Goal: Information Seeking & Learning: Find specific fact

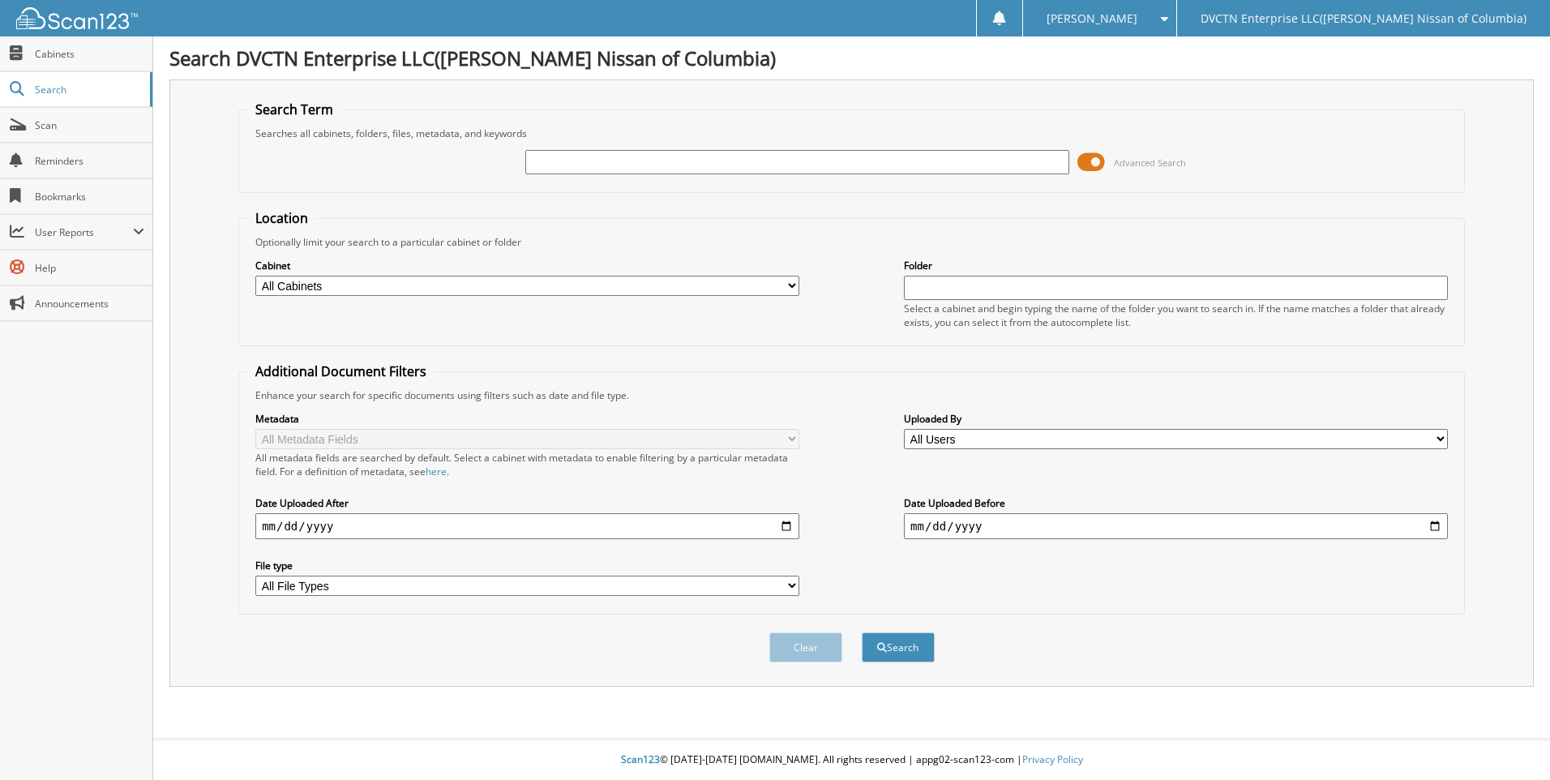
click at [540, 155] on input "text" at bounding box center [797, 162] width 544 height 24
type input "[PERSON_NAME]"
click at [862, 632] on button "Search" at bounding box center [898, 647] width 73 height 30
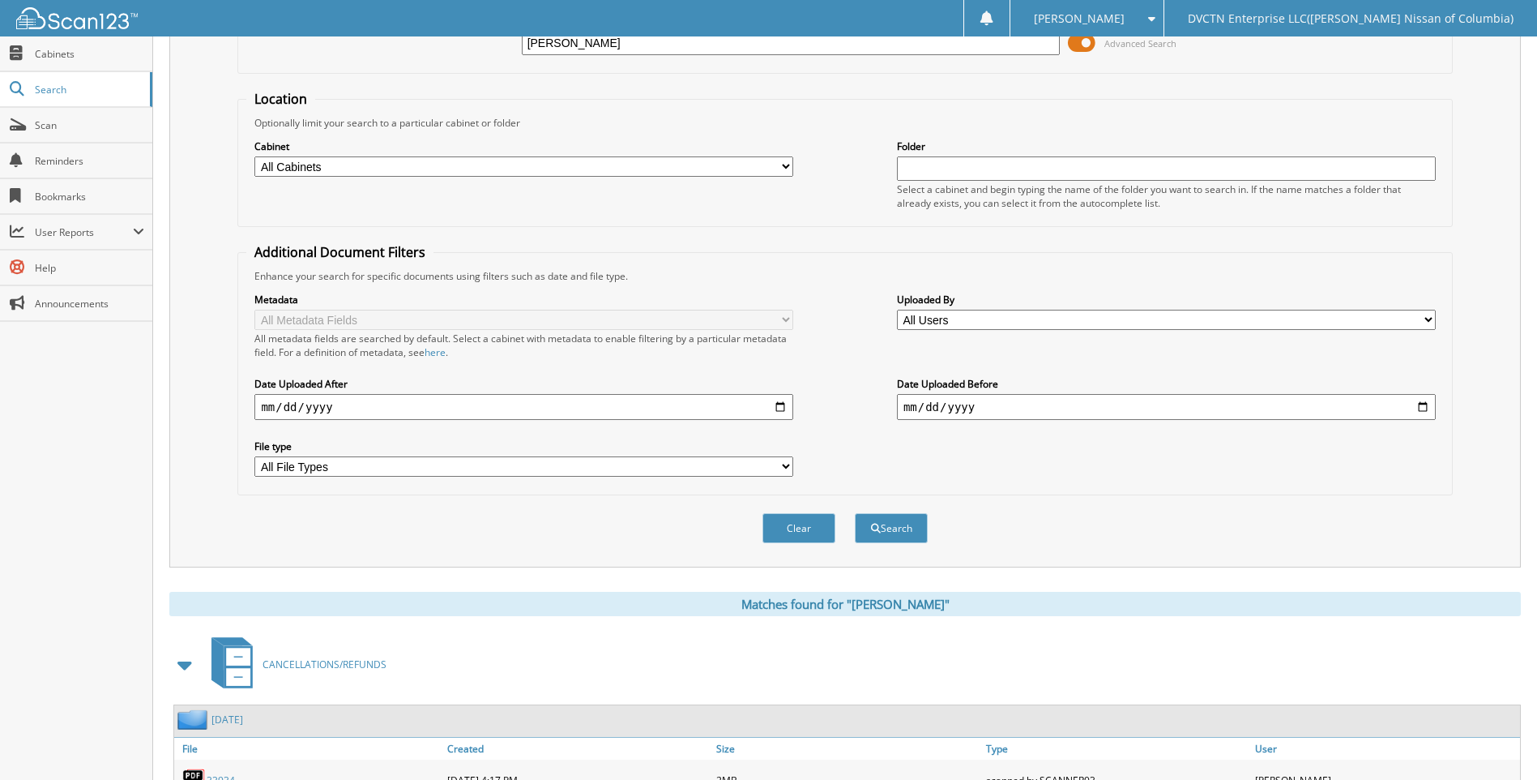
scroll to position [324, 0]
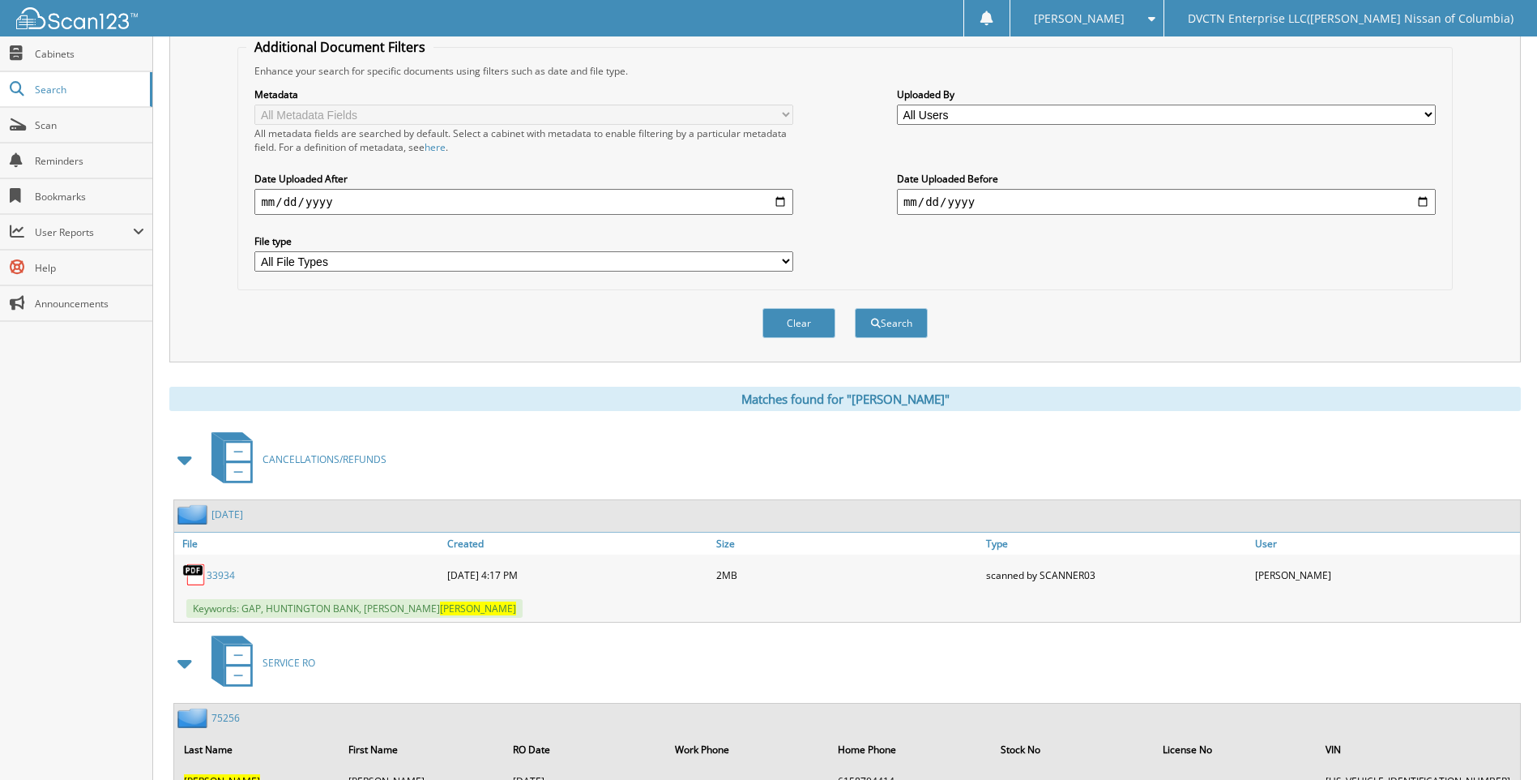
click at [222, 575] on link "33934" at bounding box center [221, 575] width 28 height 14
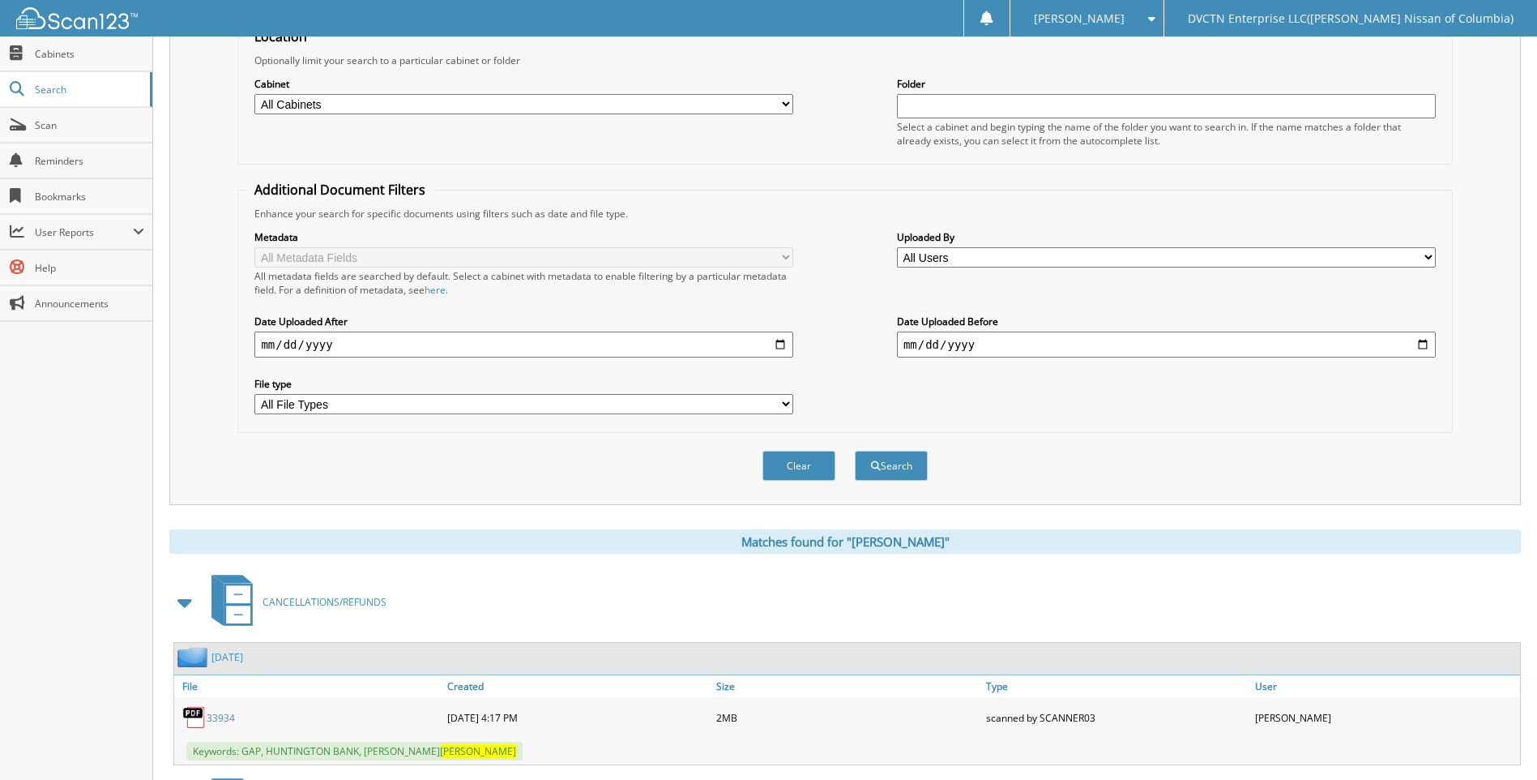
scroll to position [0, 0]
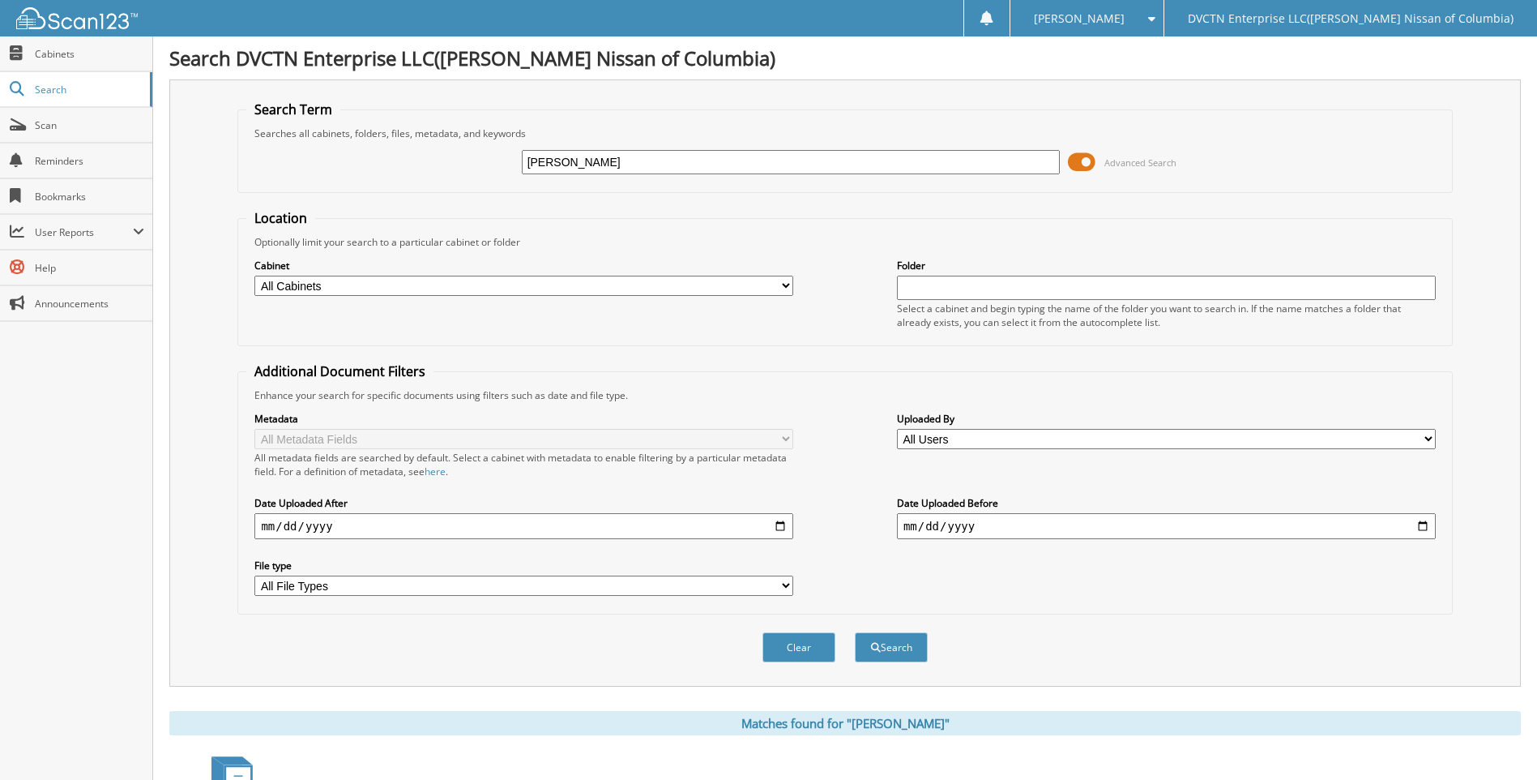
drag, startPoint x: 586, startPoint y: 168, endPoint x: 277, endPoint y: 207, distance: 311.3
click at [326, 202] on form "Search Term Searches all cabinets, folders, files, metadata, and keywords clift…" at bounding box center [844, 390] width 1215 height 579
type input "santander"
click at [855, 632] on button "Search" at bounding box center [891, 647] width 73 height 30
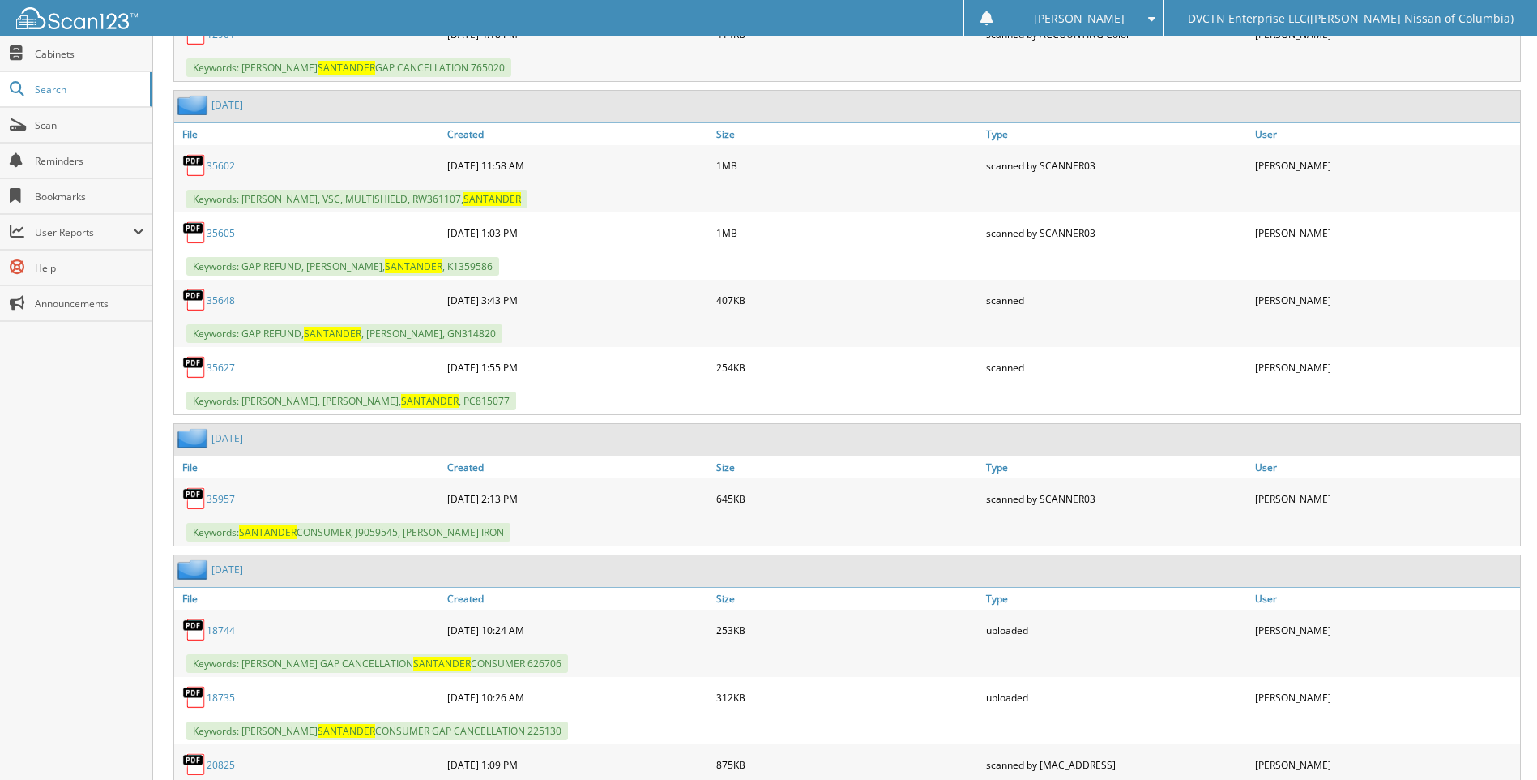
scroll to position [4863, 0]
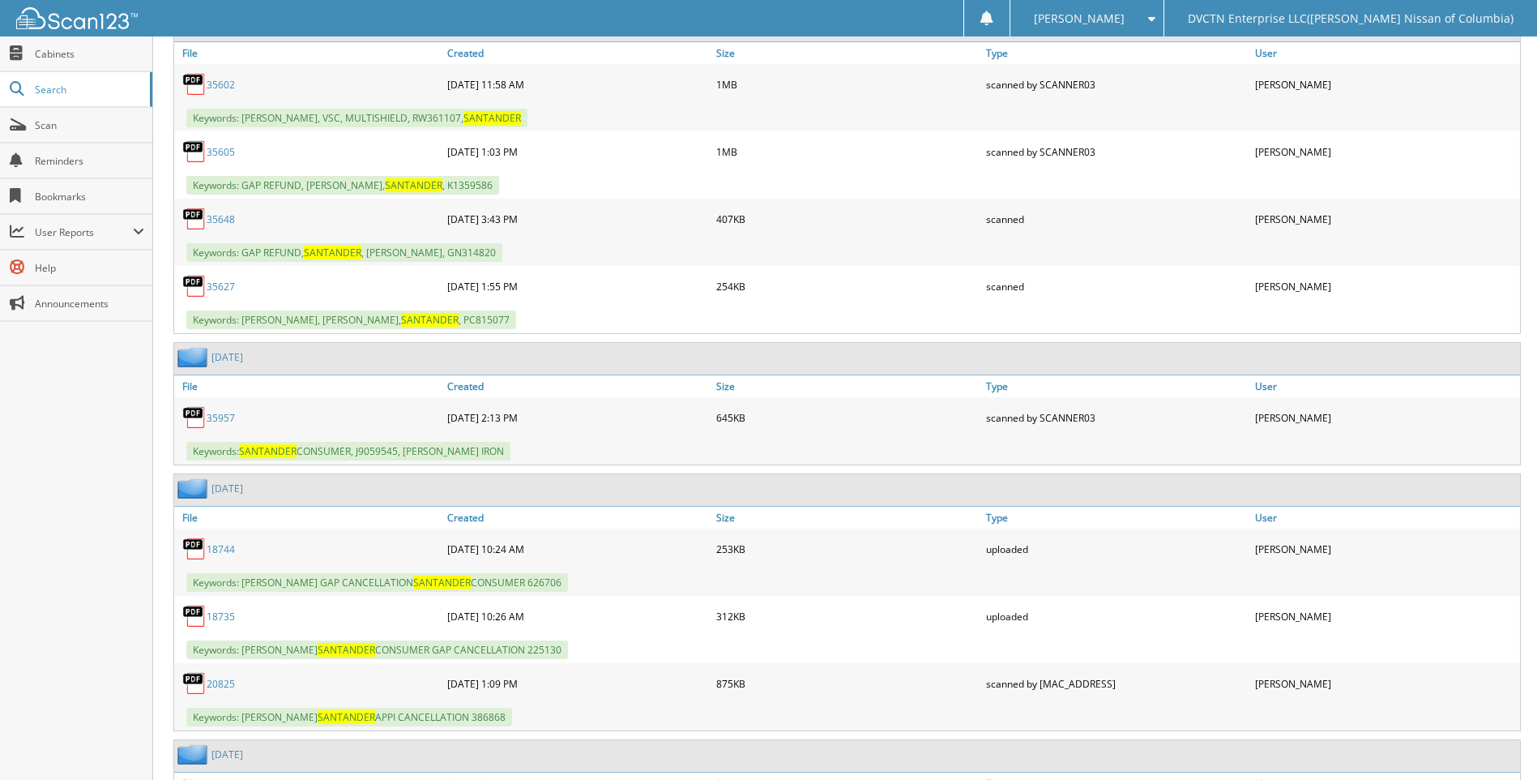
click at [220, 414] on link "35957" at bounding box center [221, 418] width 28 height 14
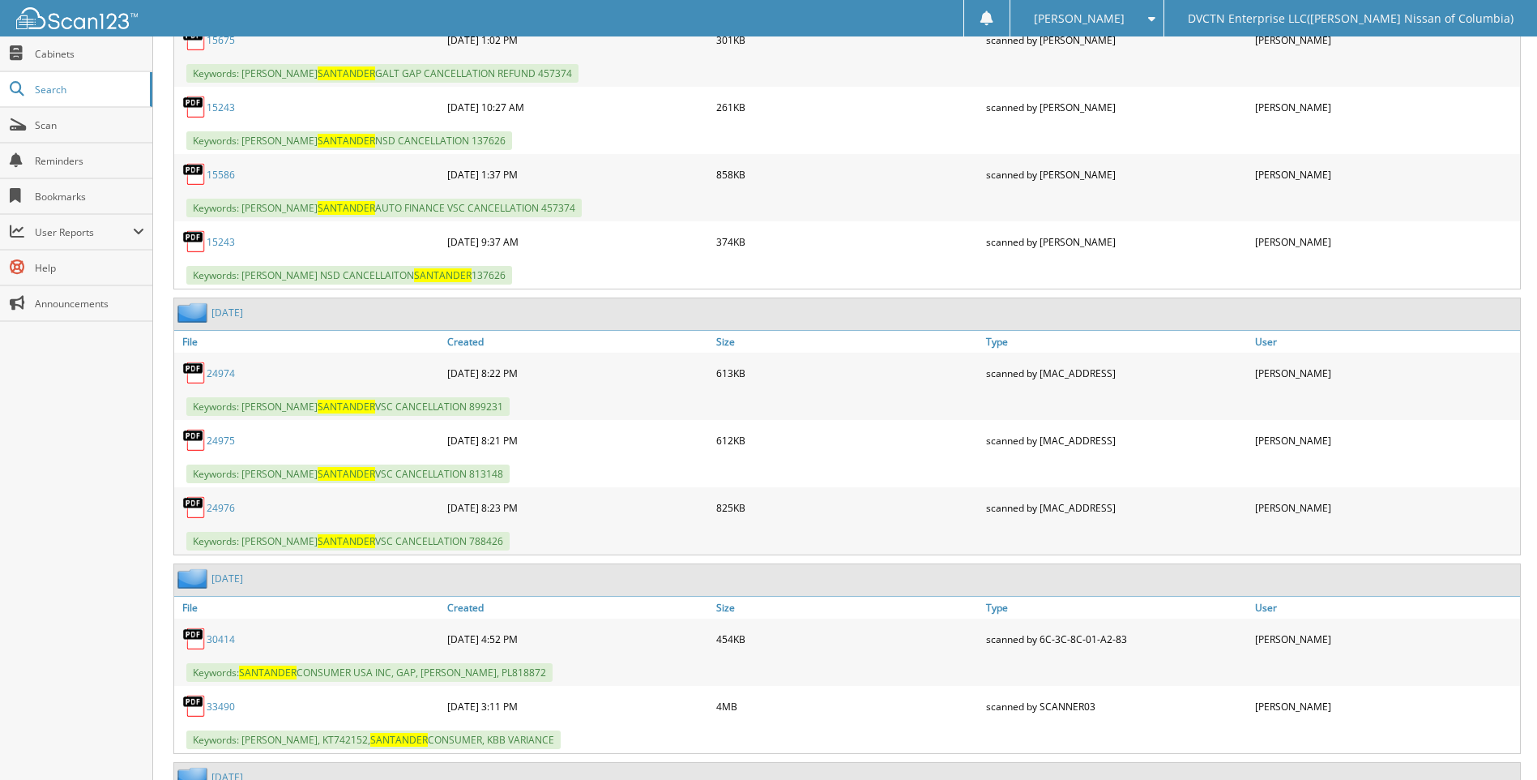
scroll to position [2918, 0]
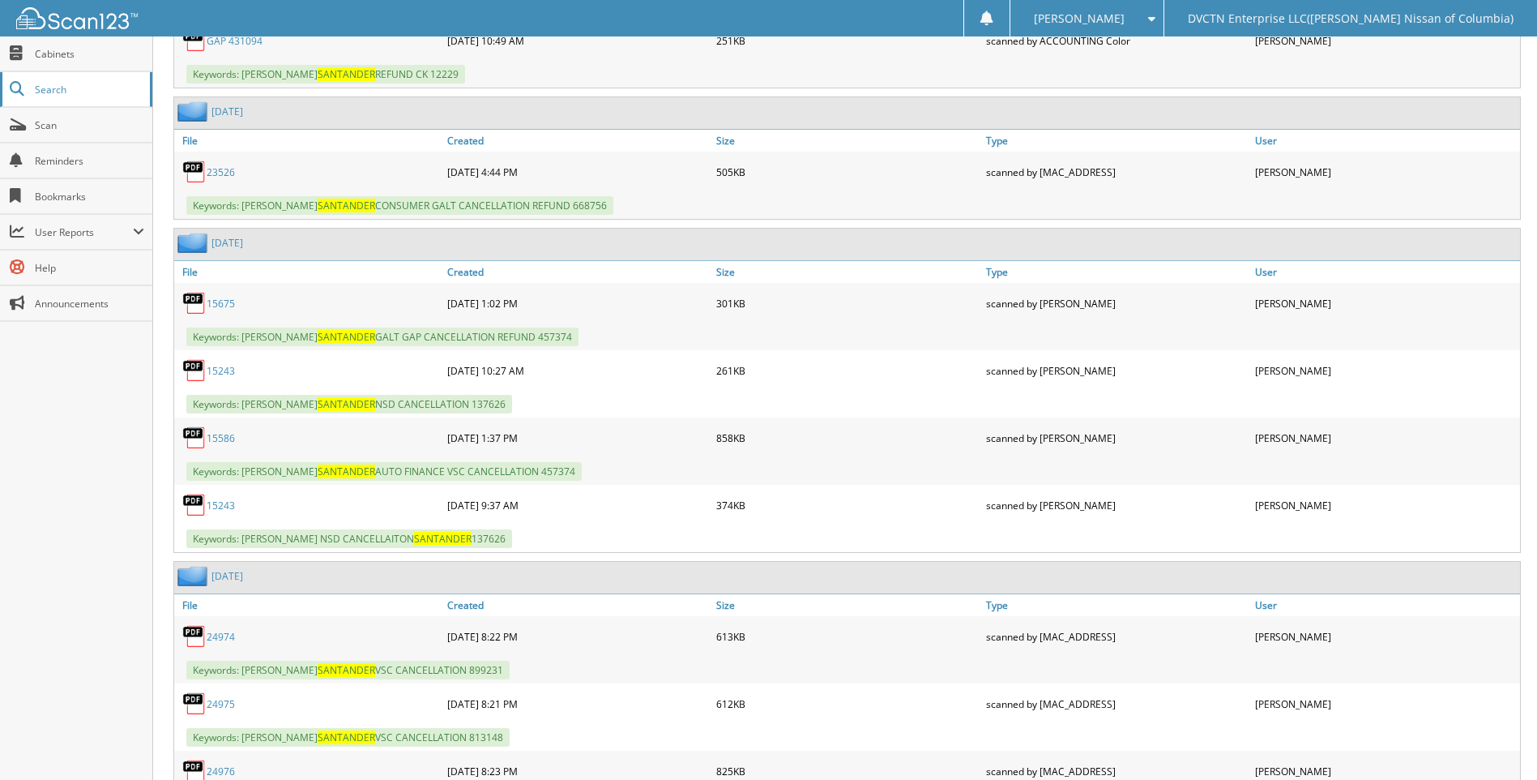
click at [96, 88] on span "Search" at bounding box center [88, 90] width 107 height 14
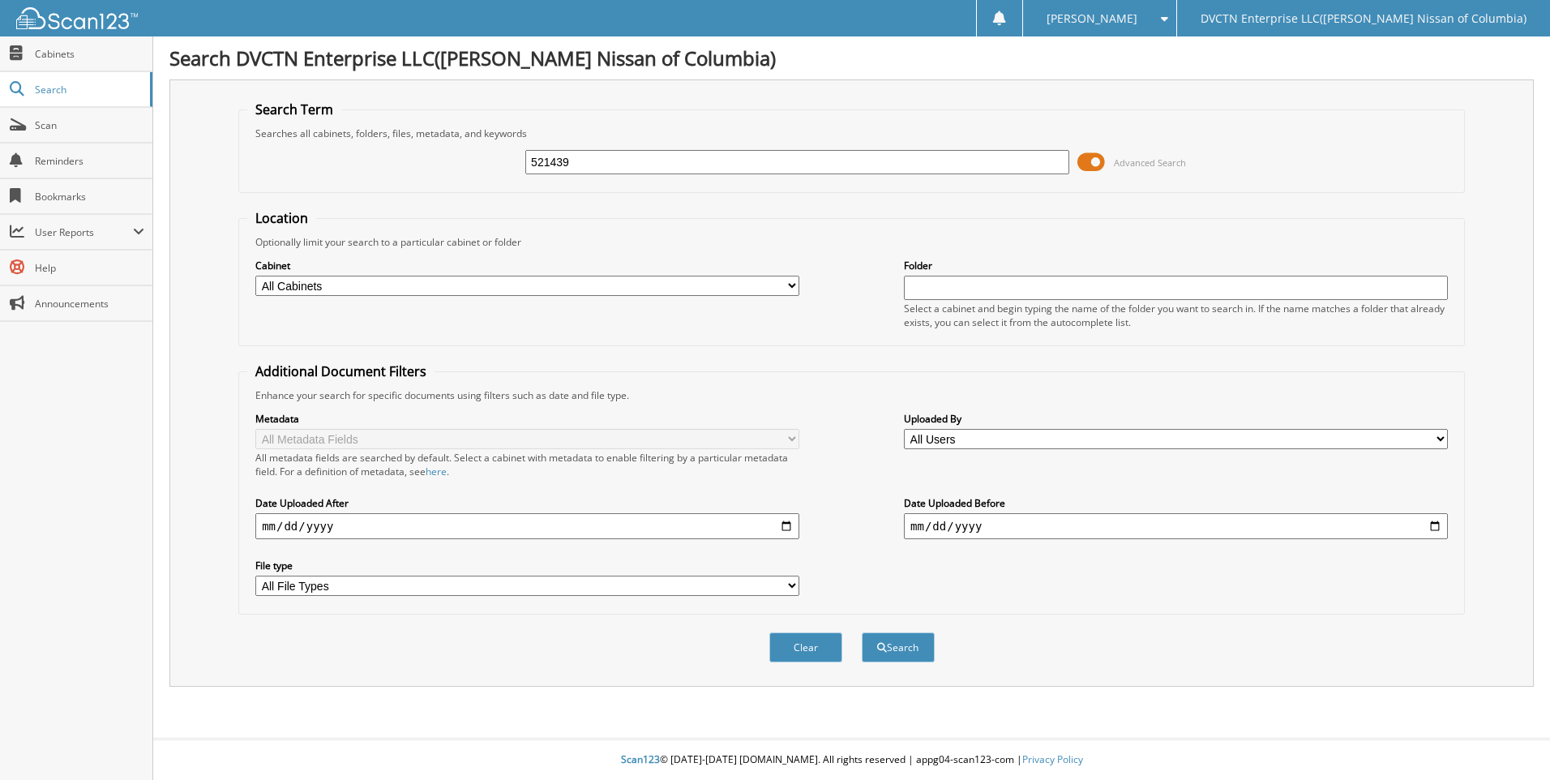
type input "521439"
click at [862, 632] on button "Search" at bounding box center [898, 647] width 73 height 30
